Goal: Information Seeking & Learning: Learn about a topic

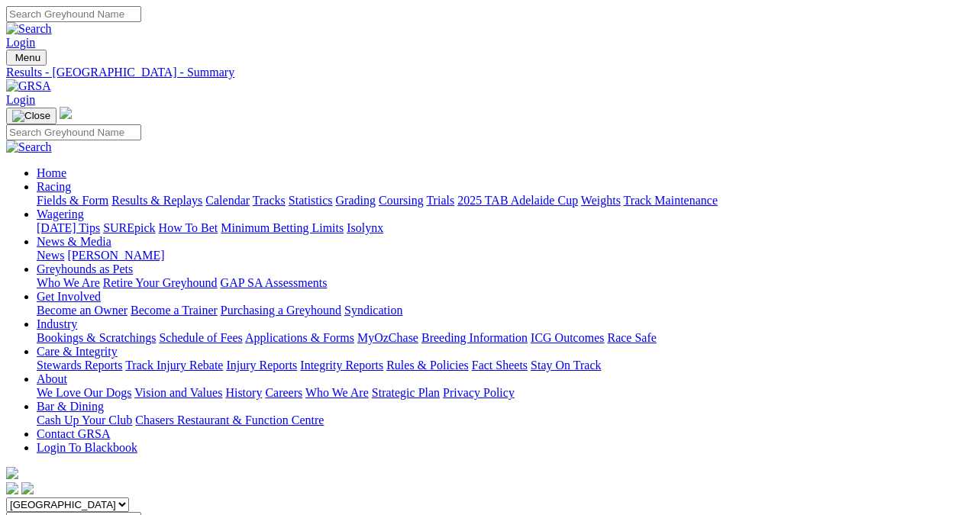
click at [162, 194] on link "Results & Replays" at bounding box center [156, 200] width 91 height 13
click at [47, 194] on link "Fields & Form" at bounding box center [73, 200] width 72 height 13
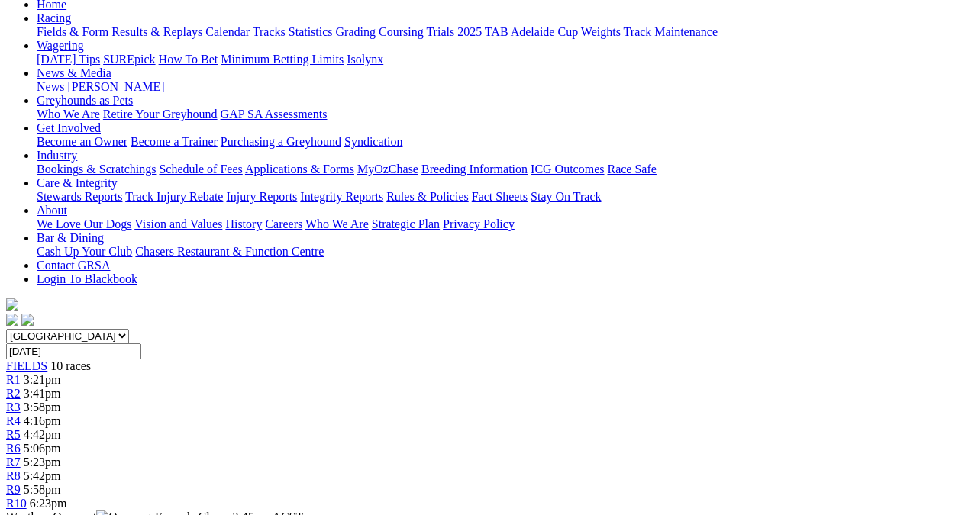
scroll to position [76, 0]
